Goal: Task Accomplishment & Management: Use online tool/utility

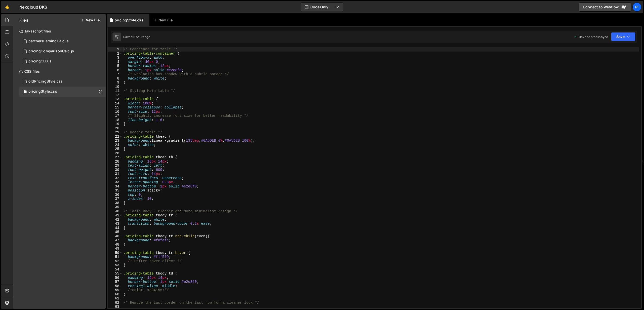
scroll to position [184, 0]
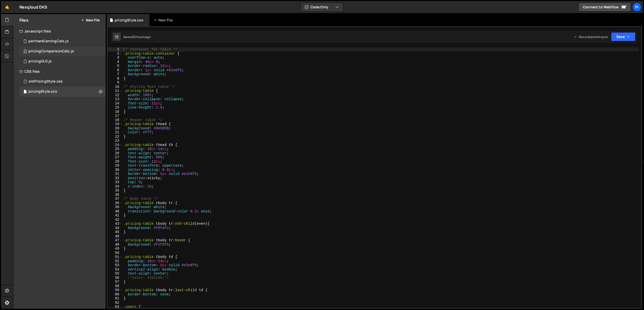
click at [59, 49] on div "pricingComparisonCalc.js" at bounding box center [51, 51] width 46 height 5
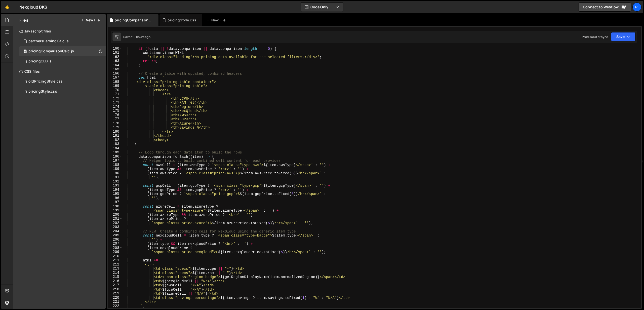
scroll to position [660, 0]
type textarea "<th>Savings %</th>"
drag, startPoint x: 219, startPoint y: 128, endPoint x: 176, endPoint y: 128, distance: 42.5
click at [176, 128] on div "if ( ! data || ! data . comparison || data . comparison . length === 0 ) { cont…" at bounding box center [381, 178] width 517 height 269
click at [216, 114] on div "if ( ! data || ! data . comparison || data . comparison . length === 0 ) { cont…" at bounding box center [381, 178] width 517 height 269
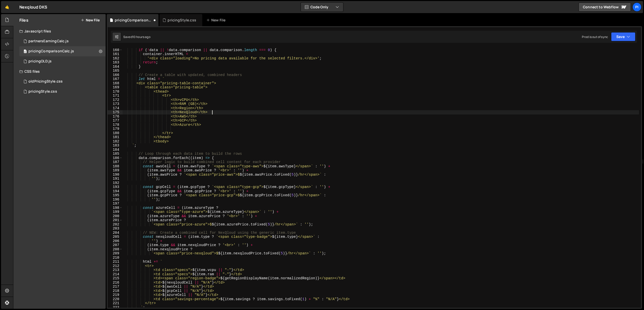
type textarea "<th>NexQloud</th>"
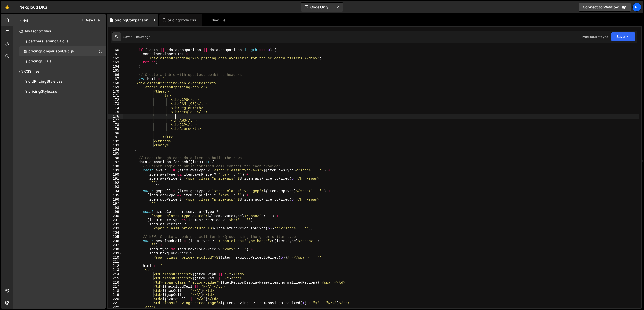
paste textarea "<th>Savings %</th>"
type textarea "<th>Savings %</th>"
click at [200, 133] on div "if ( ! data || ! data . comparison || data . comparison . length === 0 ) { cont…" at bounding box center [381, 178] width 517 height 269
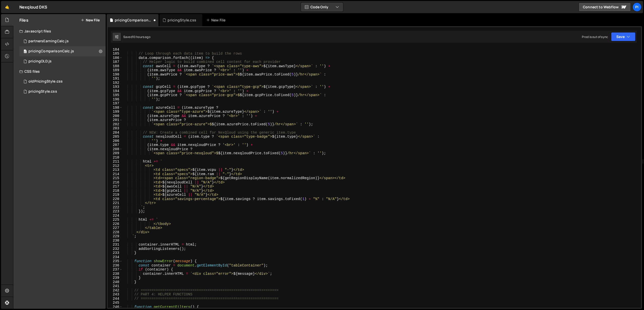
scroll to position [760, 0]
drag, startPoint x: 361, startPoint y: 201, endPoint x: 116, endPoint y: 198, distance: 245.2
click at [116, 198] on div "<th>Azure</th> 183 184 185 186 187 188 189 190 191 192 193 194 195 196 197 198 …" at bounding box center [375, 177] width 534 height 261
type textarea "<td class="savings-percentage">${item.savings ? item.savings.toFixed(1) + "%" :…"
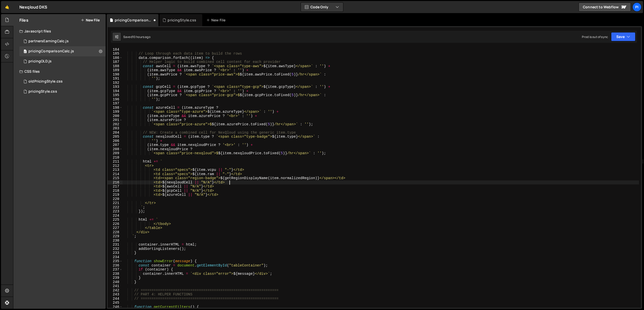
click at [237, 182] on div "` ; // Loop through each data item to build the rows data . comparison . forEac…" at bounding box center [381, 177] width 517 height 269
type textarea "<td>${nexqloudCell || "N/A"}</td>"
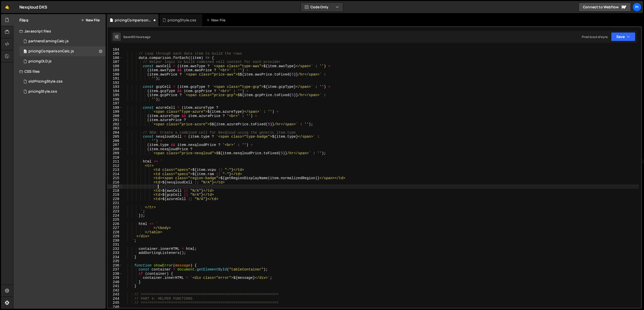
scroll to position [0, 2]
paste textarea "<td class="savings-percentage">${item.savings ? item.savings.toFixed(1) + "%" :…"
drag, startPoint x: 193, startPoint y: 186, endPoint x: 159, endPoint y: 186, distance: 34.0
click at [159, 186] on div "` ; // Loop through each data item to build the rows data . comparison . forEac…" at bounding box center [381, 177] width 517 height 269
type textarea "<td class="savings-percentage">${item.savings ? item.savings.toFixed(1) + "%" :…"
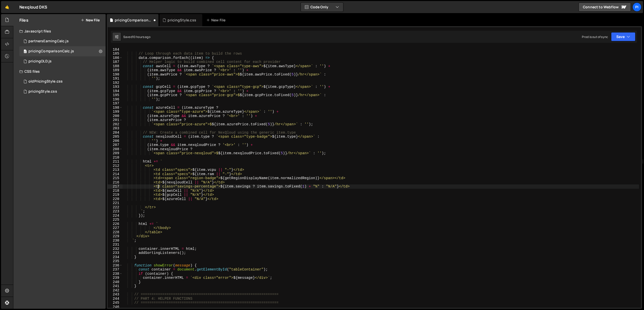
click at [168, 204] on div "` ; // Loop through each data item to build the rows data . comparison . forEac…" at bounding box center [381, 177] width 517 height 269
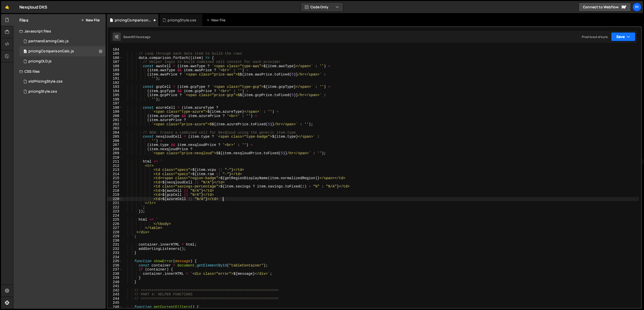
type textarea "<td>${azureCell || "N/A"}</td>"
click at [622, 35] on button "Save" at bounding box center [623, 36] width 24 height 9
click at [603, 68] on div "Saved [DATE]" at bounding box center [606, 71] width 52 height 6
click at [56, 91] on div "pricingStyle.css 0" at bounding box center [62, 92] width 86 height 10
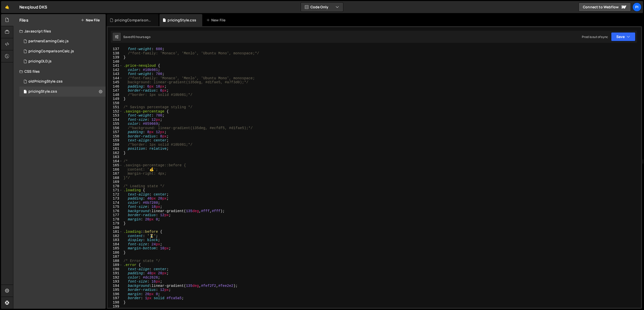
scroll to position [565, 0]
click at [156, 128] on div "font-weight : 600 ; /*font-family: 'Monaco', 'Menlo', 'Ubuntu Mono', monospace;…" at bounding box center [381, 181] width 517 height 269
click at [131, 128] on div "font-weight : 600 ; /*font-family: 'Monaco', 'Menlo', 'Ubuntu Mono', monospace;…" at bounding box center [381, 181] width 517 height 269
type textarea "/*background: linear-gradient(135deg, #ecfdf5, #d1fae5);*/"
click at [271, 129] on div "font-weight : 600 ; /*font-family: 'Monaco', 'Menlo', 'Ubuntu Mono', monospace;…" at bounding box center [381, 181] width 517 height 269
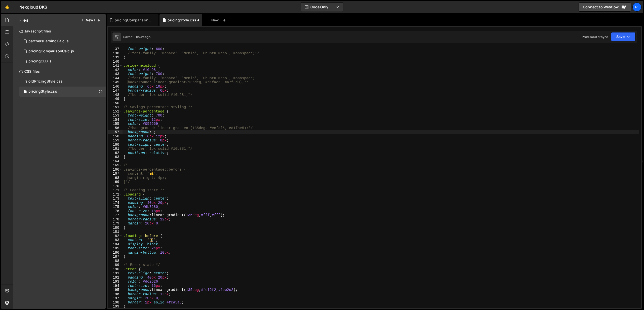
scroll to position [0, 2]
paste textarea "F1F9F5"
click at [621, 34] on button "Save" at bounding box center [623, 36] width 24 height 9
click at [598, 65] on div "Save to Production S" at bounding box center [606, 65] width 52 height 5
type textarea "border-radius: 8px;"
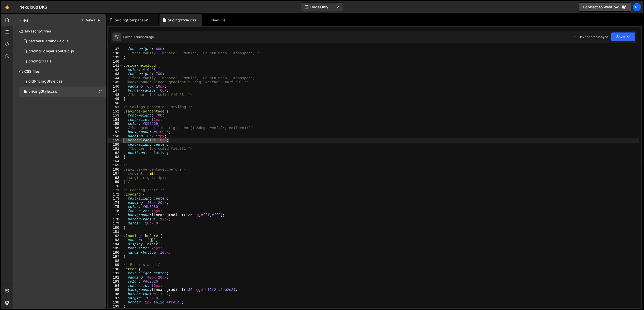
drag, startPoint x: 172, startPoint y: 140, endPoint x: 106, endPoint y: 140, distance: 65.4
click at [106, 140] on div "Files New File Javascript files 0 partnersEarningCalc.js 0 0 pricingComparisonC…" at bounding box center [328, 161] width 631 height 295
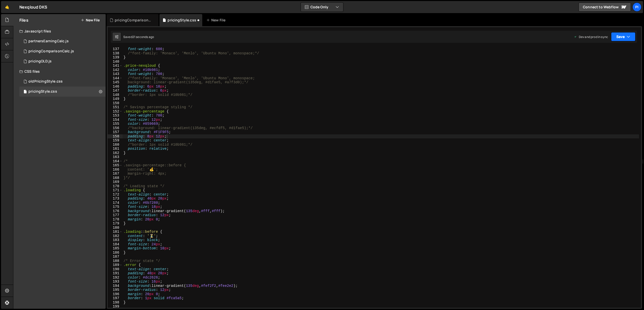
click at [622, 35] on button "Save" at bounding box center [623, 36] width 24 height 9
click at [611, 69] on div "21 seconds ago" at bounding box center [600, 71] width 22 height 4
click at [157, 124] on div "color : #0078d4 ; font-weight : 600 ; /*font-family: 'Monaco', 'Menlo', 'Ubuntu…" at bounding box center [381, 179] width 517 height 269
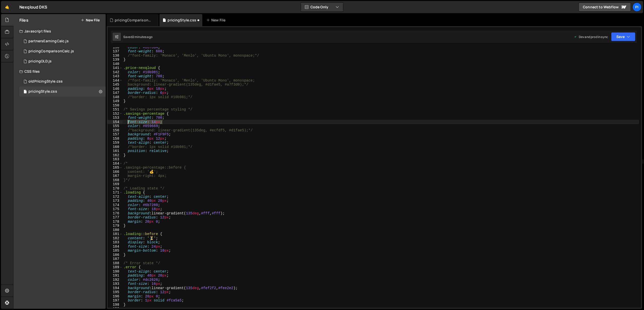
drag, startPoint x: 175, startPoint y: 123, endPoint x: 128, endPoint y: 123, distance: 47.3
click at [128, 123] on div "color : #0078d4 ; font-weight : 600 ; /*font-family: 'Monaco', 'Menlo', 'Ubuntu…" at bounding box center [381, 179] width 517 height 269
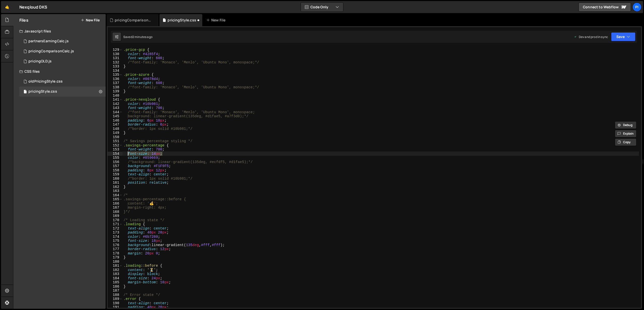
scroll to position [531, 0]
click at [175, 124] on div ".price-gcp { color : #4285f4 ; font-weight : 600 ; /*font-family: 'Monaco', 'Me…" at bounding box center [381, 178] width 517 height 269
type textarea "border-radius: 6px;"
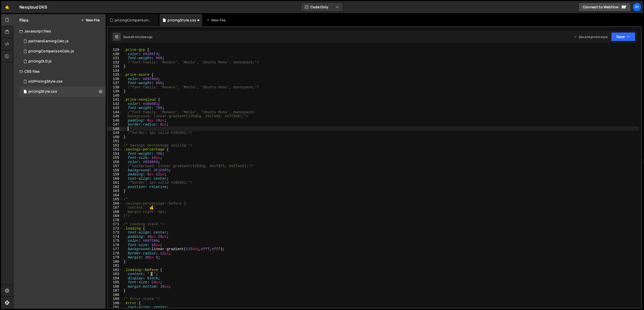
paste textarea "font-size: 14px;"
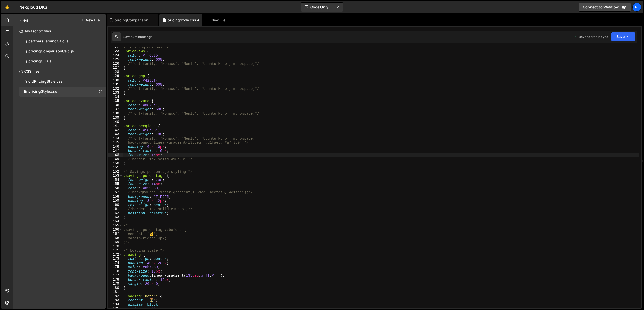
scroll to position [502, 0]
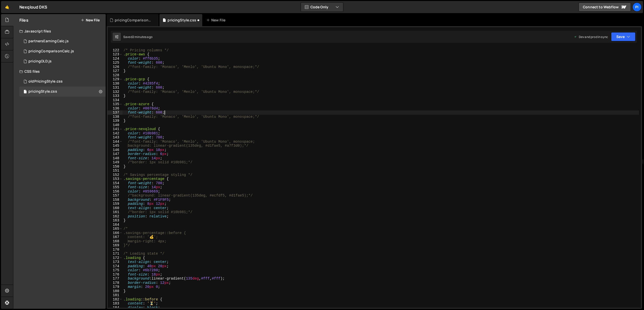
click at [172, 114] on div "/* Pricing columns */ .price-aws { color : #ff6b35 ; font-weight : 600 ; /*font…" at bounding box center [381, 178] width 517 height 269
type textarea "font-weight: 600;"
click at [167, 88] on div "/* Pricing columns */ .price-aws { color : #ff6b35 ; font-weight : 600 ; /*font…" at bounding box center [381, 178] width 517 height 269
click at [169, 63] on div "/* Pricing columns */ .price-aws { color : #ff6b35 ; font-weight : 600 ; /*font…" at bounding box center [381, 178] width 517 height 269
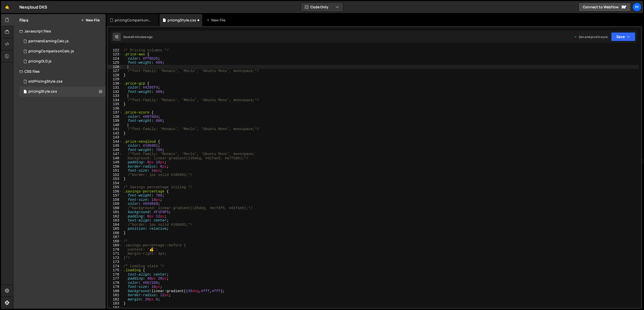
paste textarea "font-size: 14px;"
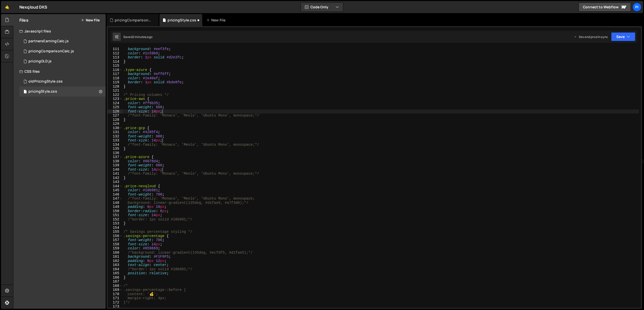
scroll to position [457, 0]
type textarea "font-size: 14px;"
click at [629, 41] on button "Save" at bounding box center [623, 36] width 24 height 9
click at [600, 68] on div "Saved 2 minutes ago" at bounding box center [606, 71] width 52 height 6
click at [49, 41] on div "partnersEarningCalc.js" at bounding box center [48, 41] width 40 height 5
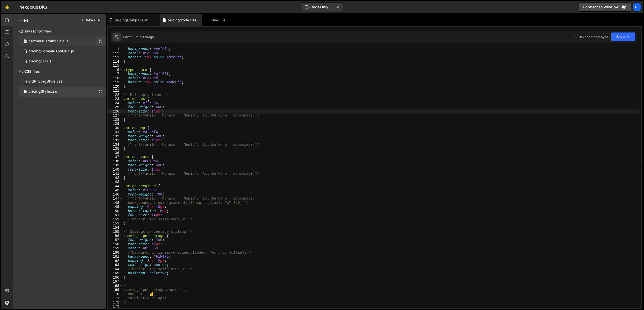
scroll to position [0, 0]
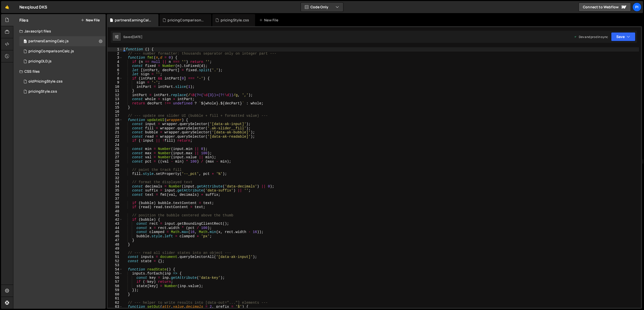
type textarea "}"
click at [240, 108] on div "( function ( ) { // --- number formatter: thousands separator only on integer p…" at bounding box center [381, 181] width 517 height 269
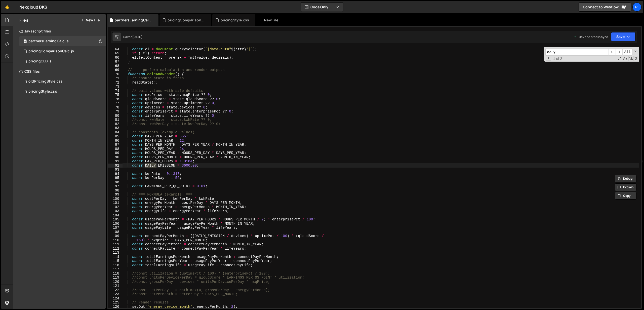
scroll to position [263, 0]
type input "daily"
